Goal: Navigation & Orientation: Find specific page/section

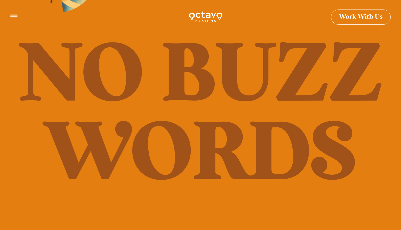
click at [12, 18] on div at bounding box center [13, 17] width 7 height 10
click at [13, 16] on icon at bounding box center [13, 13] width 7 height 7
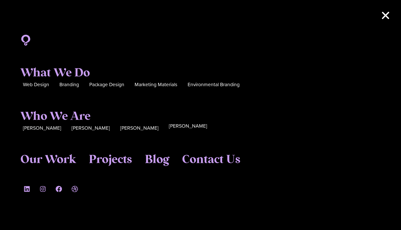
click at [169, 128] on span "Seth Glass" at bounding box center [188, 126] width 38 height 8
click at [169, 127] on span "Seth Glass" at bounding box center [188, 126] width 38 height 8
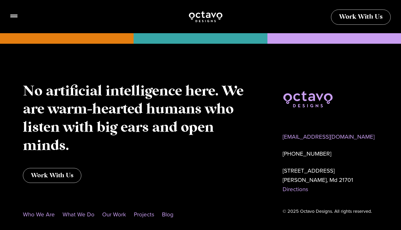
scroll to position [1517, 0]
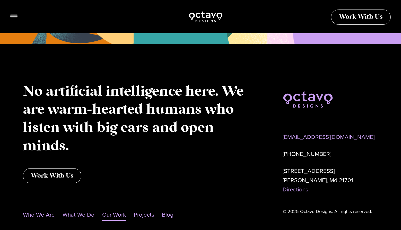
click at [109, 209] on link "Our Work" at bounding box center [114, 215] width 24 height 12
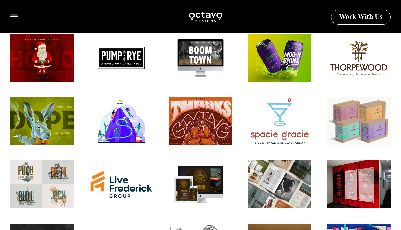
scroll to position [394, 0]
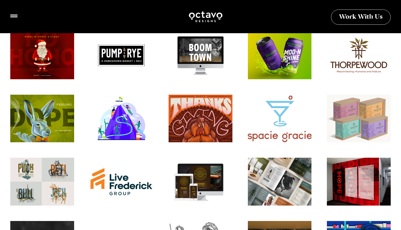
click at [280, 106] on div at bounding box center [279, 121] width 70 height 52
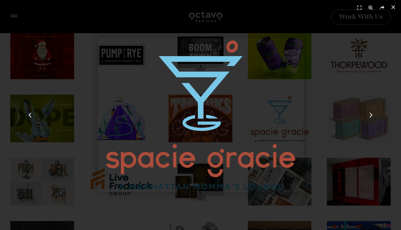
click at [210, 99] on img "24 / 312" at bounding box center [200, 115] width 206 height 154
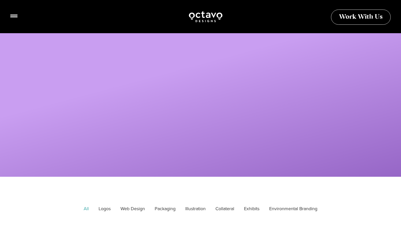
scroll to position [258, 0]
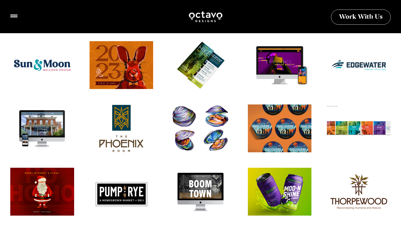
click at [110, 193] on div at bounding box center [121, 194] width 70 height 52
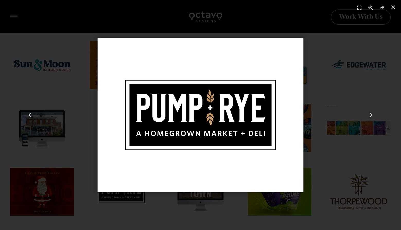
click at [71, 127] on div "17 / 312" at bounding box center [200, 115] width 365 height 194
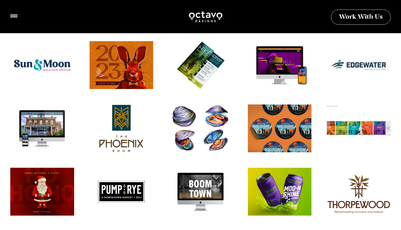
click at [359, 188] on div at bounding box center [358, 194] width 70 height 52
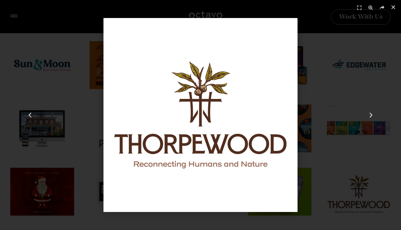
click at [359, 188] on div "Next" at bounding box center [370, 115] width 60 height 230
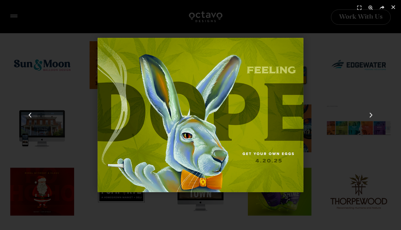
click at [221, 209] on div "21 / 312" at bounding box center [200, 115] width 365 height 194
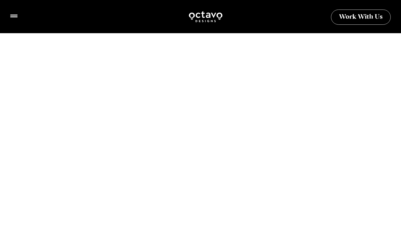
scroll to position [1674, 0]
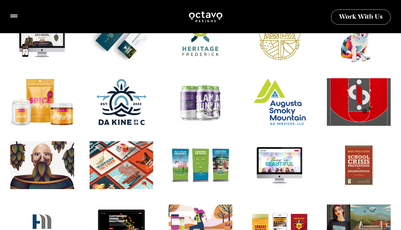
click at [51, 151] on div "T-N-T Illustration" at bounding box center [42, 167] width 70 height 52
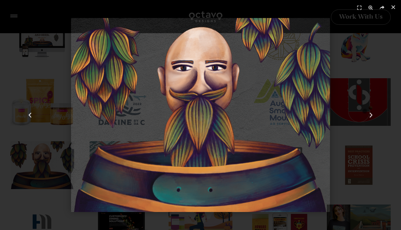
click at [61, 201] on div "126 / 312" at bounding box center [200, 115] width 365 height 194
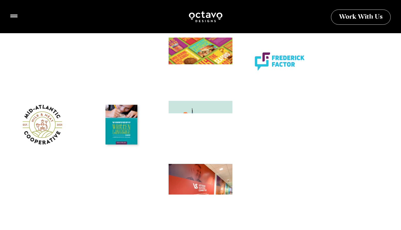
scroll to position [2290, 0]
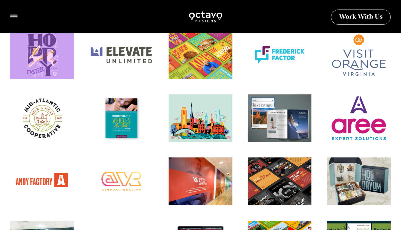
click at [195, 120] on div at bounding box center [200, 120] width 70 height 52
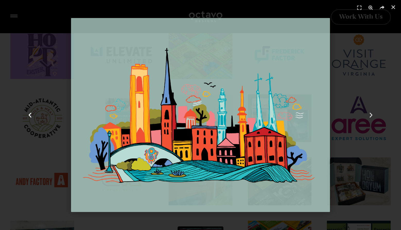
click at [51, 197] on div "Previous" at bounding box center [30, 115] width 60 height 230
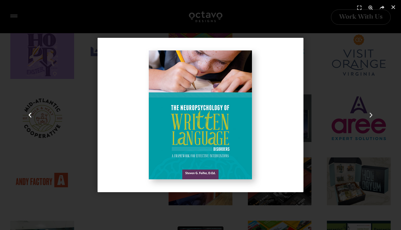
click at [51, 197] on div "Previous" at bounding box center [30, 115] width 60 height 230
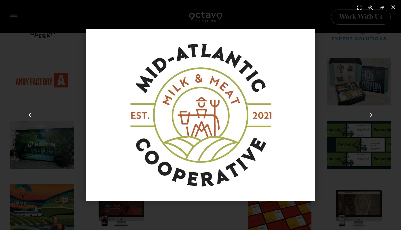
scroll to position [2452, 0]
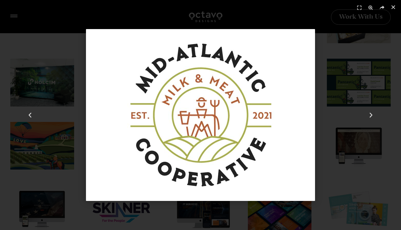
click at [145, 108] on img "171 / 312" at bounding box center [200, 115] width 229 height 172
click at [44, 21] on div "Previous" at bounding box center [30, 115] width 60 height 230
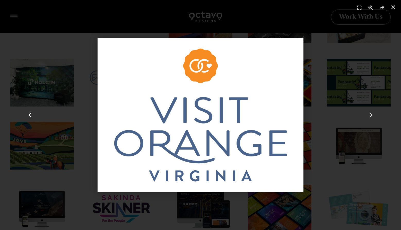
click at [44, 21] on div "Previous" at bounding box center [30, 115] width 60 height 230
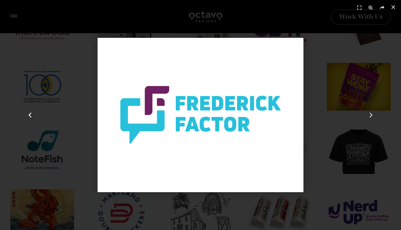
scroll to position [1227, 0]
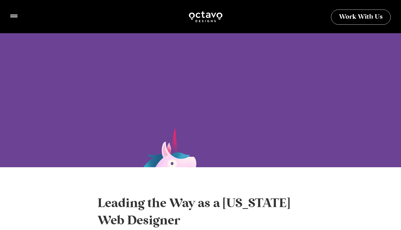
scroll to position [1313, 0]
